Goal: Task Accomplishment & Management: Manage account settings

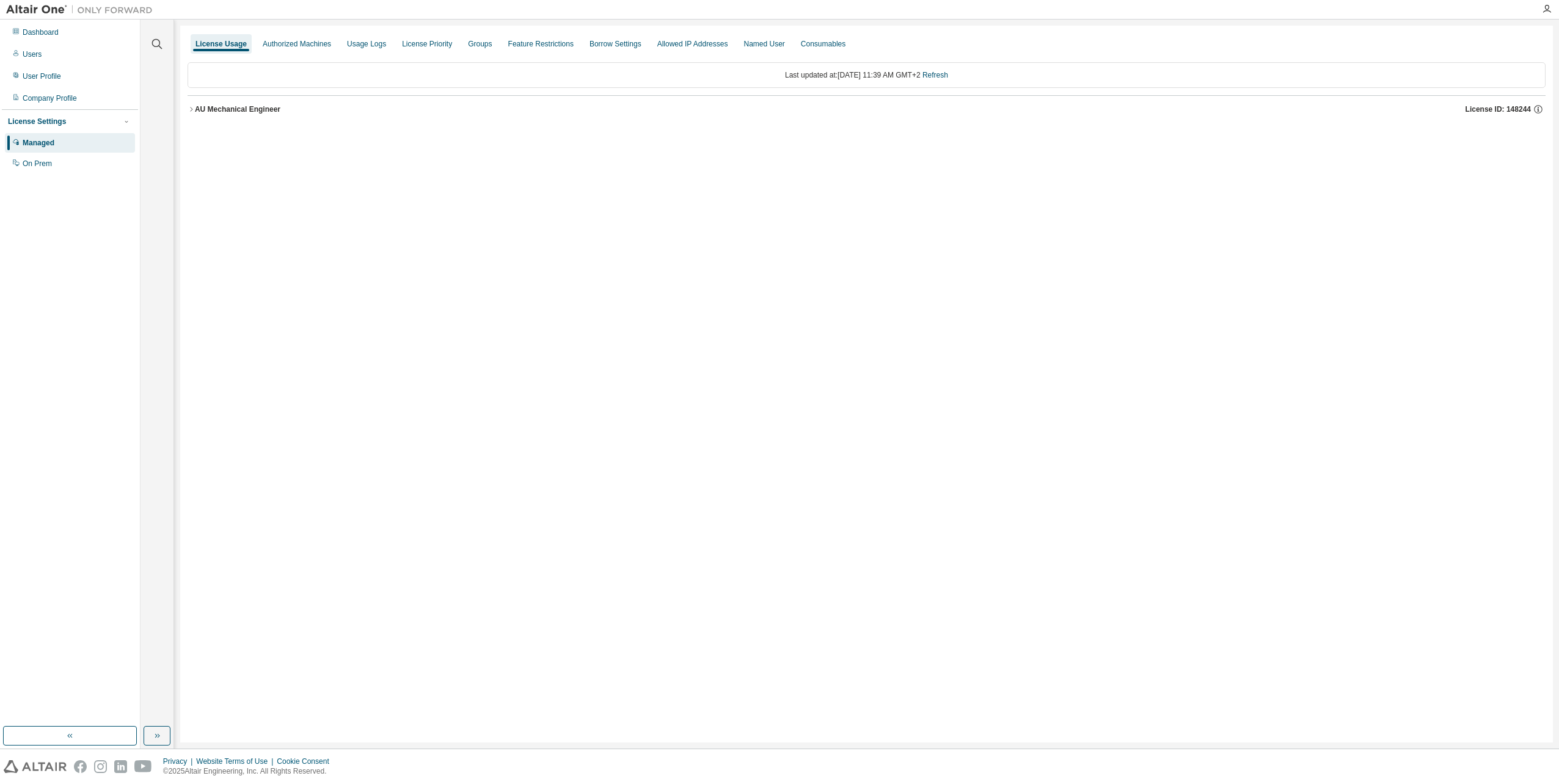
click at [230, 110] on div "AU Mechanical Engineer" at bounding box center [238, 109] width 86 height 10
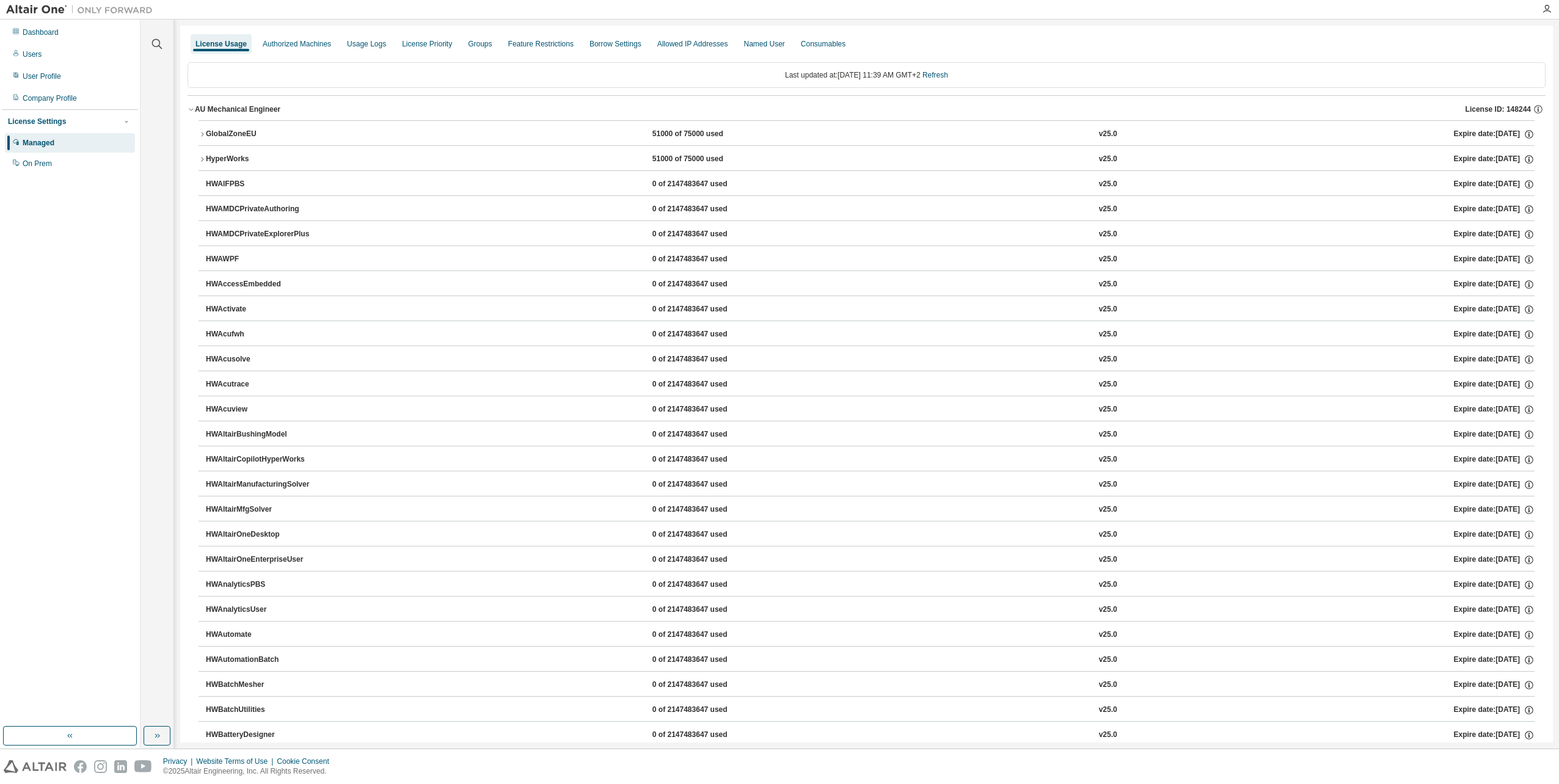
click at [220, 131] on div "GlobalZoneEU" at bounding box center [261, 134] width 110 height 11
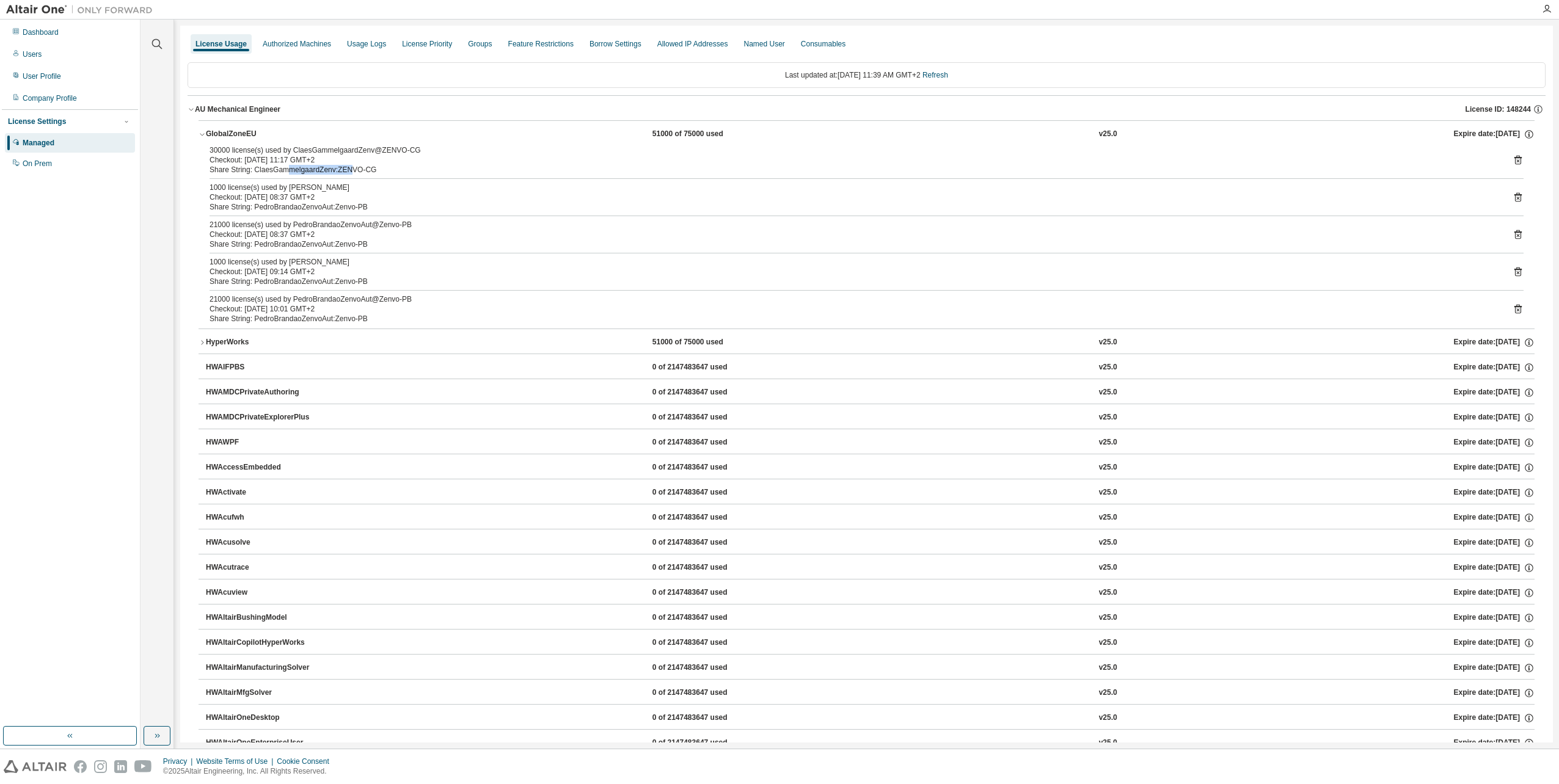
drag, startPoint x: 284, startPoint y: 173, endPoint x: 377, endPoint y: 172, distance: 93.0
click at [365, 173] on div "Share String: ClaesGammelgaardZenv:ZENVO-CG" at bounding box center [852, 170] width 1285 height 10
drag, startPoint x: 208, startPoint y: 149, endPoint x: 220, endPoint y: 151, distance: 12.2
click at [220, 151] on div "30000 license(s) used by ClaesGammelgaardZenv@ZENVO-CG Checkout: 2025-09-02 11:…" at bounding box center [866, 236] width 1336 height 183
